Goal: Information Seeking & Learning: Understand process/instructions

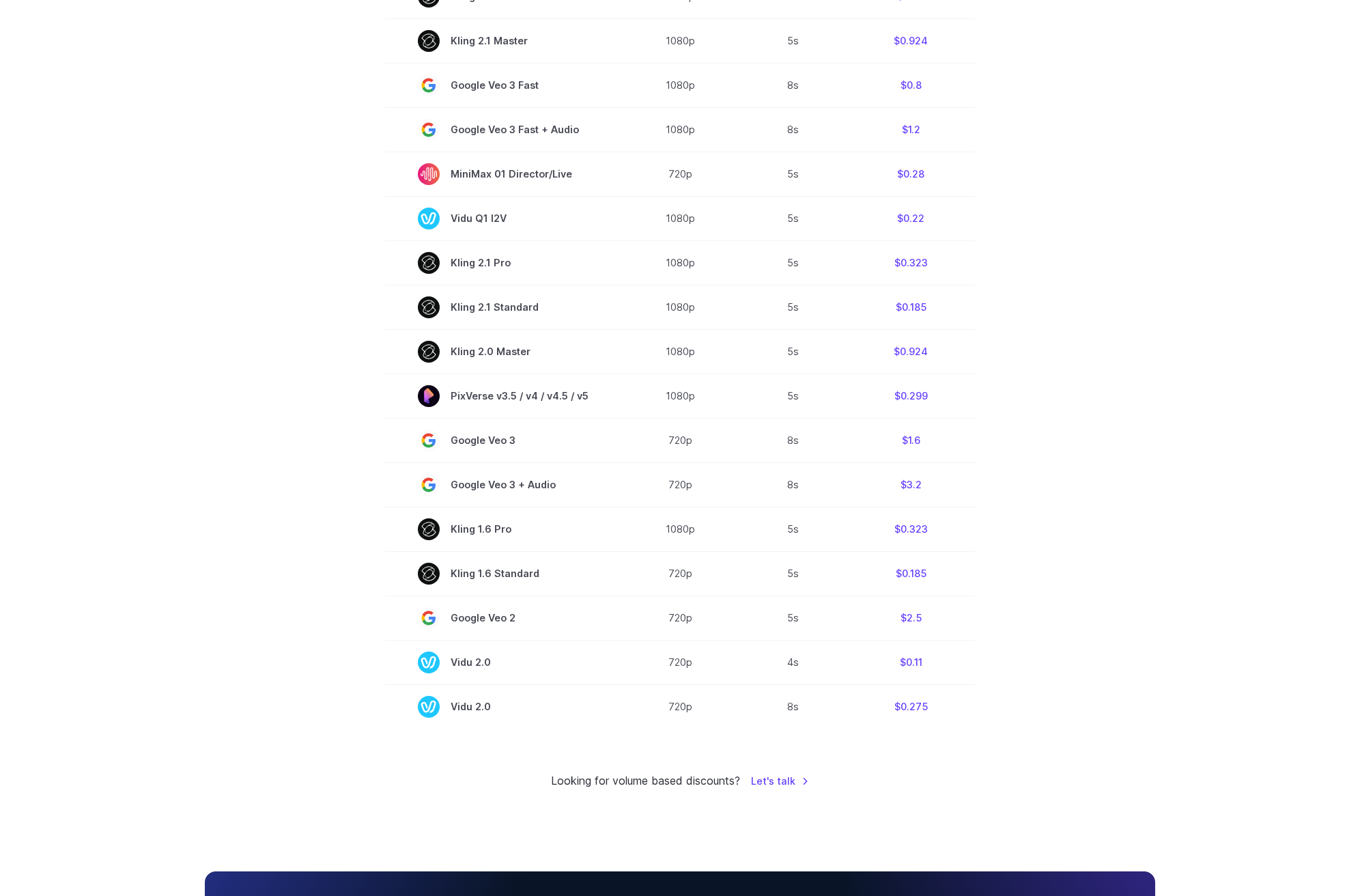
drag, startPoint x: 374, startPoint y: 488, endPoint x: 371, endPoint y: 536, distance: 48.1
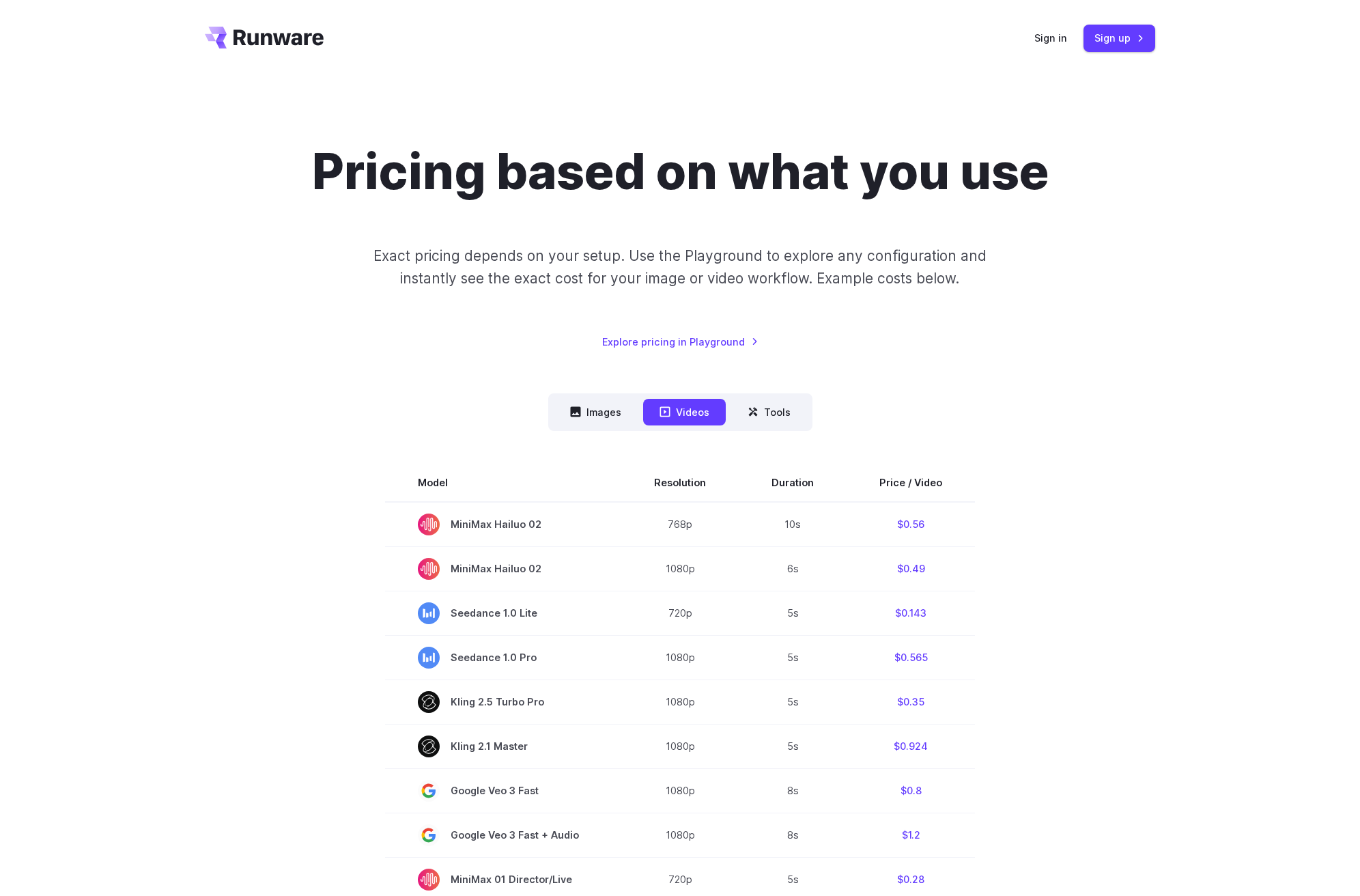
drag, startPoint x: 295, startPoint y: 650, endPoint x: 288, endPoint y: 375, distance: 275.1
click at [322, 325] on div "Pricing based on what you use Exact pricing depends on your setup. Use the Play…" at bounding box center [680, 246] width 950 height 208
click at [516, 292] on div "Pricing based on what you use Exact pricing depends on your setup. Use the Play…" at bounding box center [680, 246] width 950 height 208
click at [558, 266] on p "Exact pricing depends on your setup. Use the Playground to explore any configur…" at bounding box center [680, 267] width 665 height 46
click at [737, 273] on p "Exact pricing depends on your setup. Use the Playground to explore any configur…" at bounding box center [680, 267] width 665 height 46
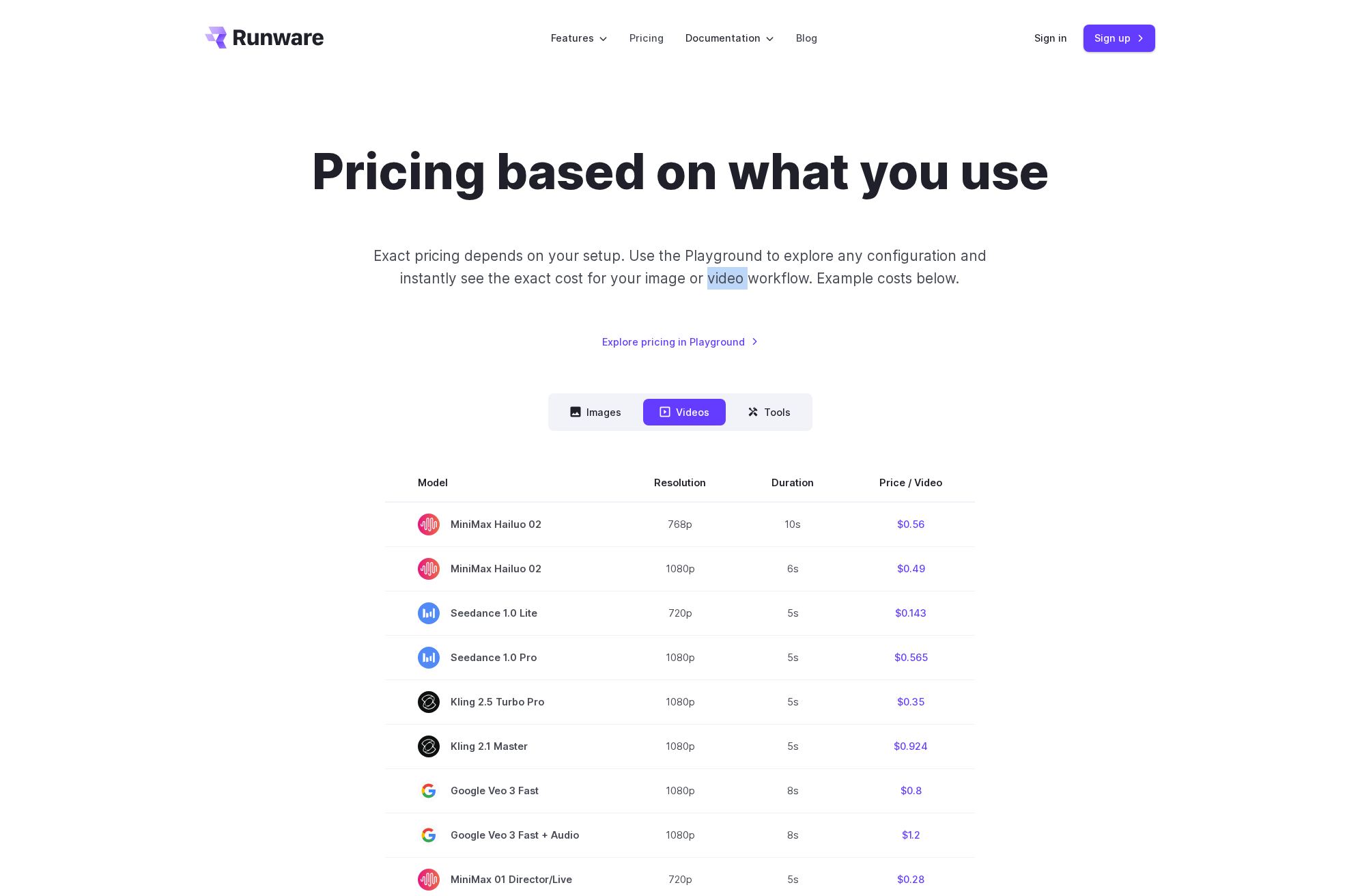
click at [737, 273] on p "Exact pricing depends on your setup. Use the Playground to explore any configur…" at bounding box center [680, 267] width 665 height 46
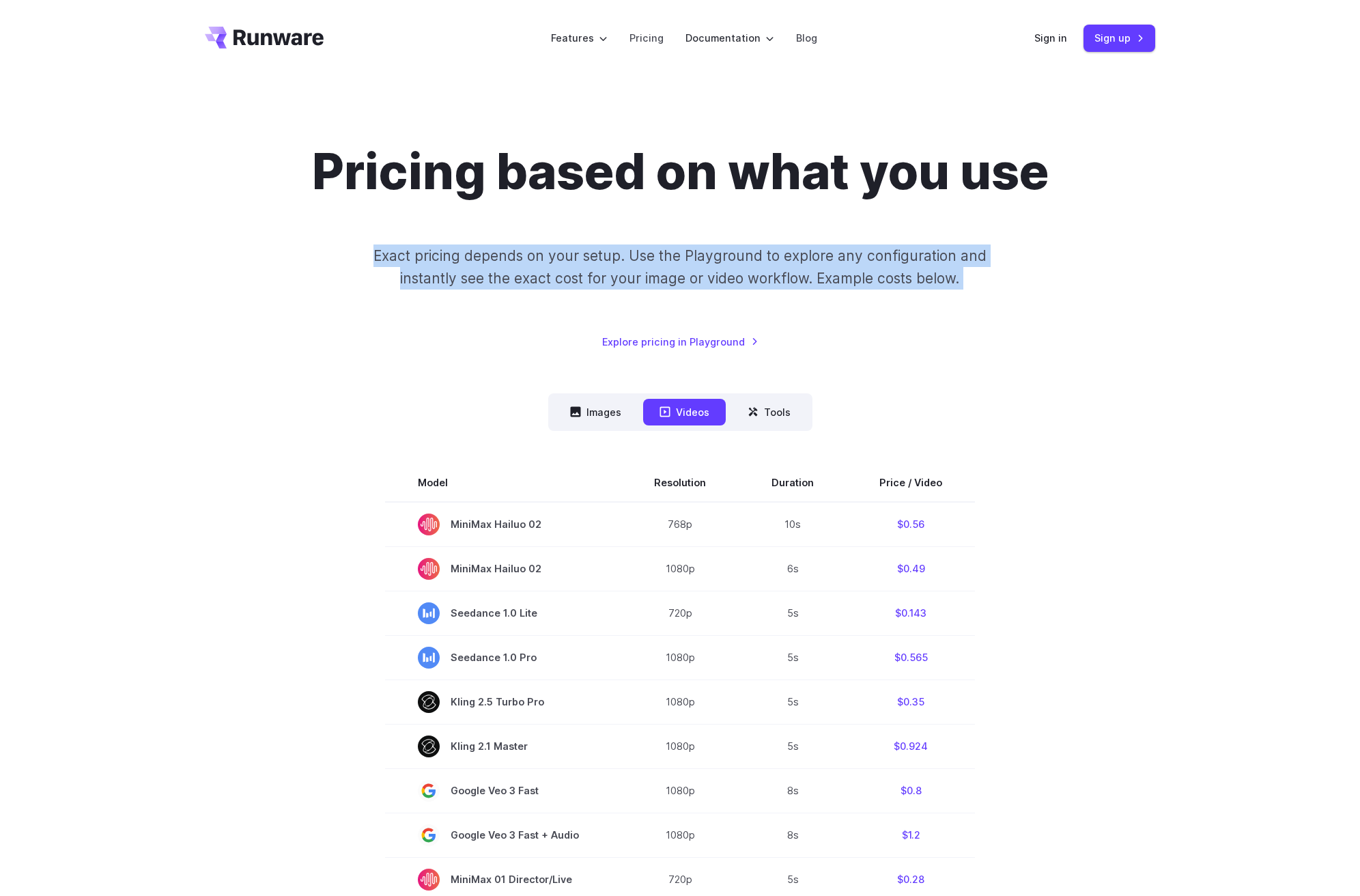
click at [737, 273] on p "Exact pricing depends on your setup. Use the Playground to explore any configur…" at bounding box center [680, 267] width 665 height 46
click at [683, 276] on p "Exact pricing depends on your setup. Use the Playground to explore any configur…" at bounding box center [680, 267] width 665 height 46
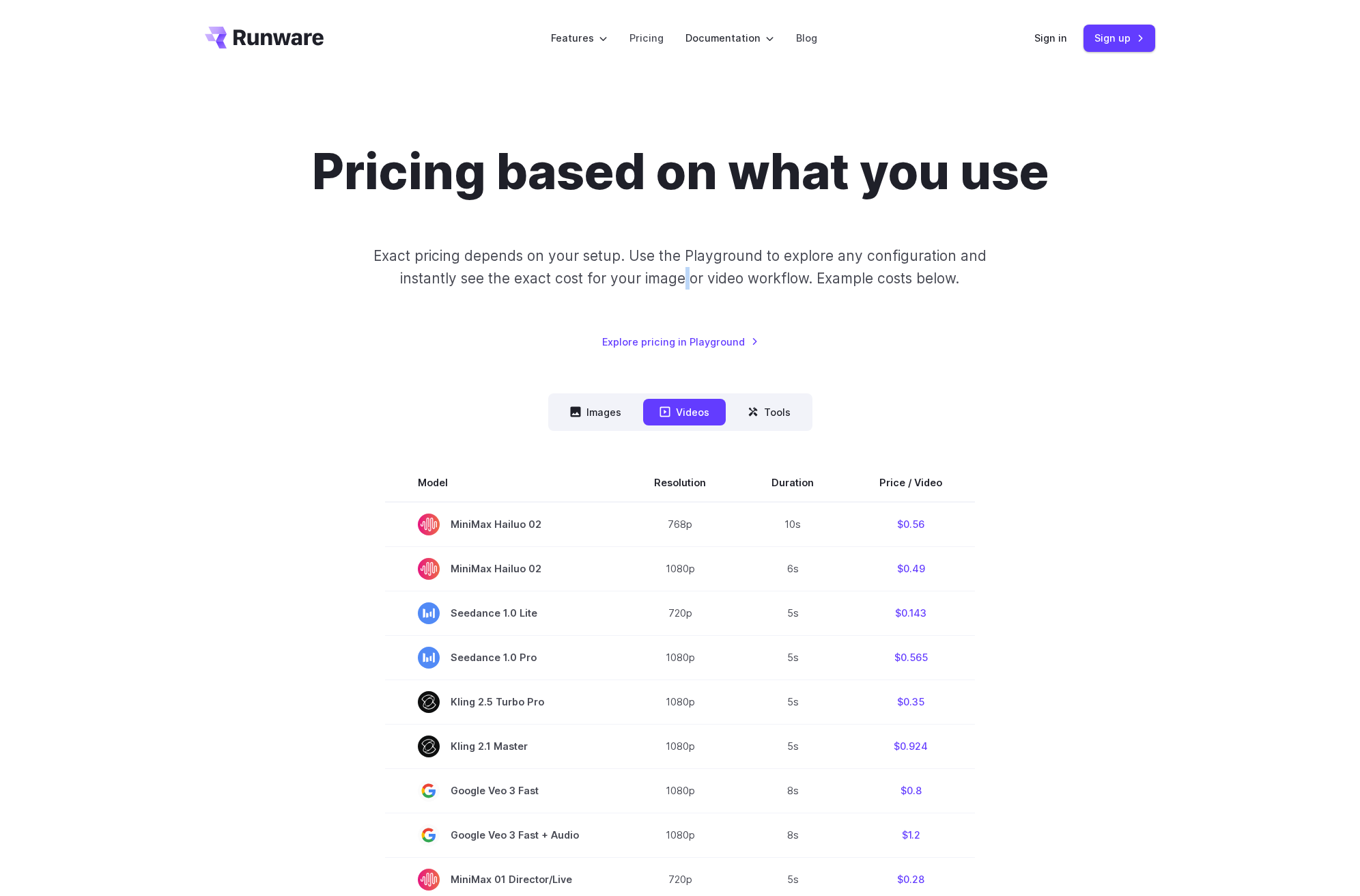
click at [683, 276] on p "Exact pricing depends on your setup. Use the Playground to explore any configur…" at bounding box center [680, 267] width 665 height 46
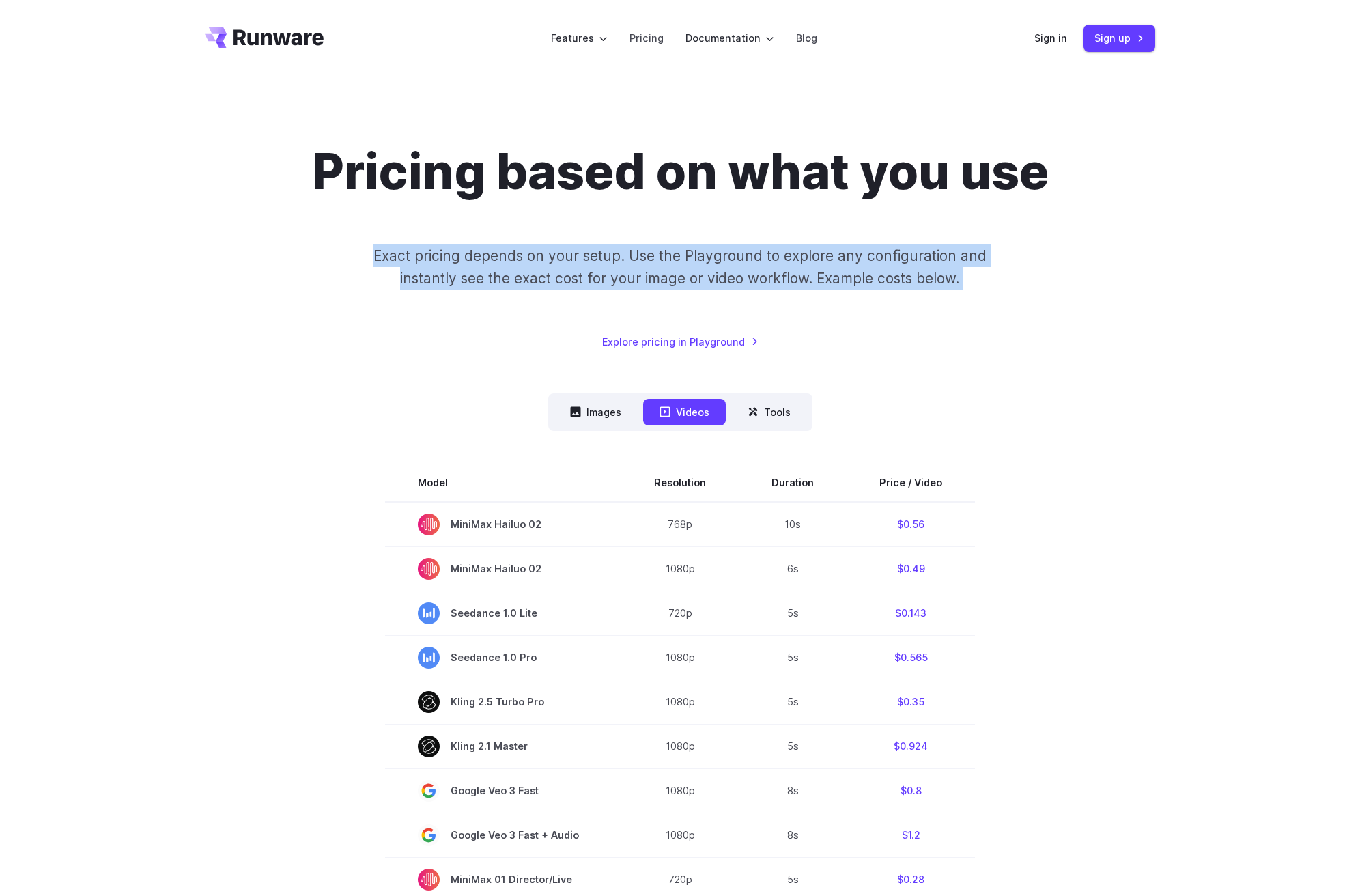
click at [683, 276] on p "Exact pricing depends on your setup. Use the Playground to explore any configur…" at bounding box center [680, 267] width 665 height 46
